Goal: Information Seeking & Learning: Find specific fact

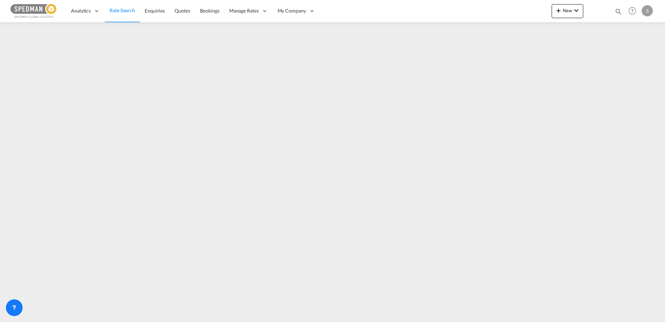
click at [127, 8] on span "Rate Search" at bounding box center [122, 10] width 25 height 6
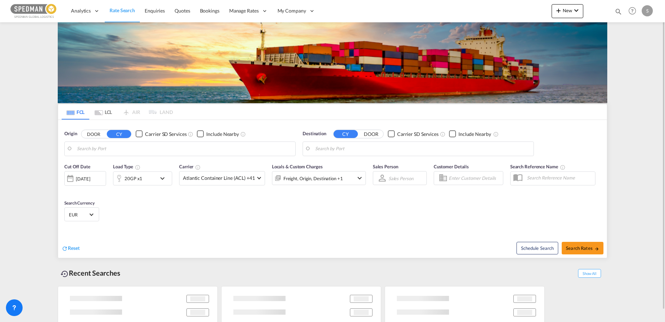
click at [122, 181] on div at bounding box center [118, 178] width 11 height 14
type input "[GEOGRAPHIC_DATA], NOOSL"
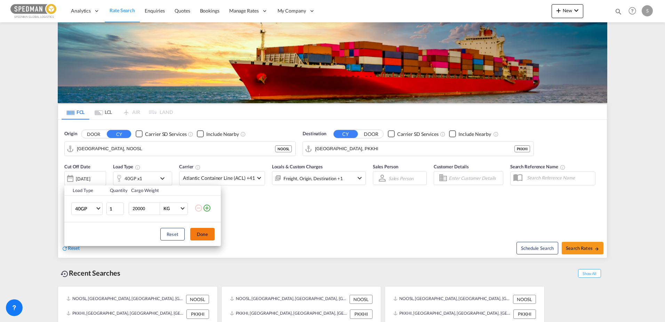
click at [201, 234] on button "Done" at bounding box center [202, 234] width 24 height 13
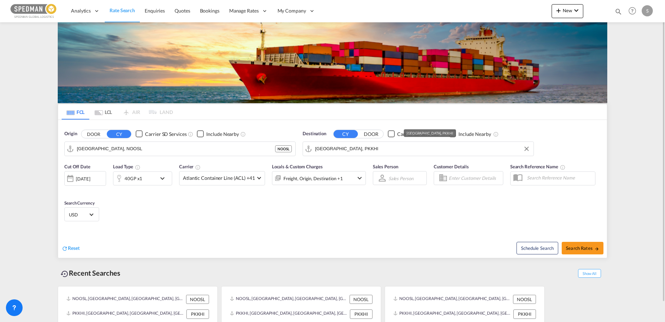
click at [333, 142] on md-input-container "[GEOGRAPHIC_DATA], PKKHI" at bounding box center [418, 149] width 231 height 14
click at [336, 149] on input "[GEOGRAPHIC_DATA], PKKHI" at bounding box center [422, 148] width 215 height 10
click at [345, 148] on input "[GEOGRAPHIC_DATA], PKKHI" at bounding box center [422, 148] width 215 height 10
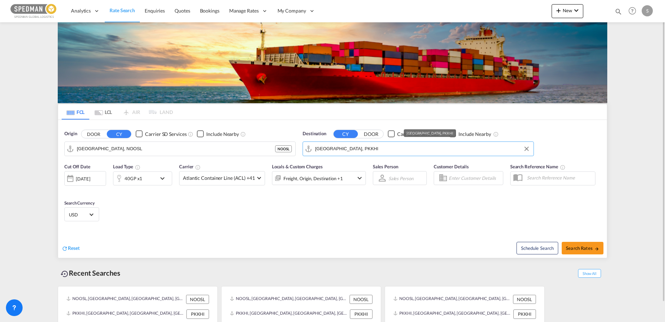
click at [345, 148] on input "[GEOGRAPHIC_DATA], PKKHI" at bounding box center [422, 148] width 215 height 10
type input "DMM"
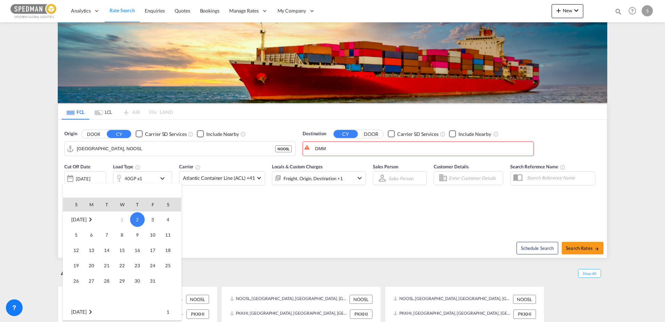
click at [345, 149] on div at bounding box center [332, 161] width 665 height 322
